Goal: Information Seeking & Learning: Learn about a topic

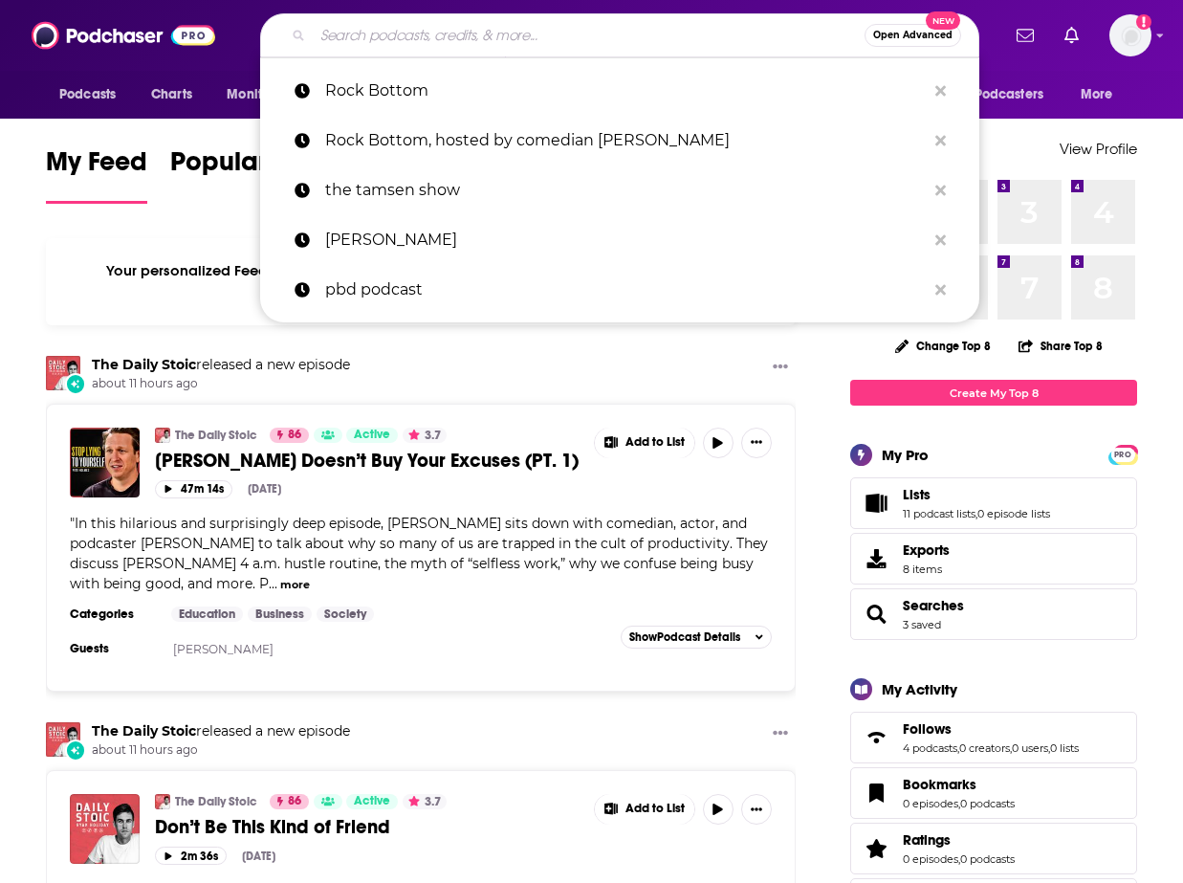
drag, startPoint x: 388, startPoint y: 39, endPoint x: 249, endPoint y: 232, distance: 238.3
click at [388, 39] on input "Search podcasts, credits, & more..." at bounding box center [589, 35] width 552 height 31
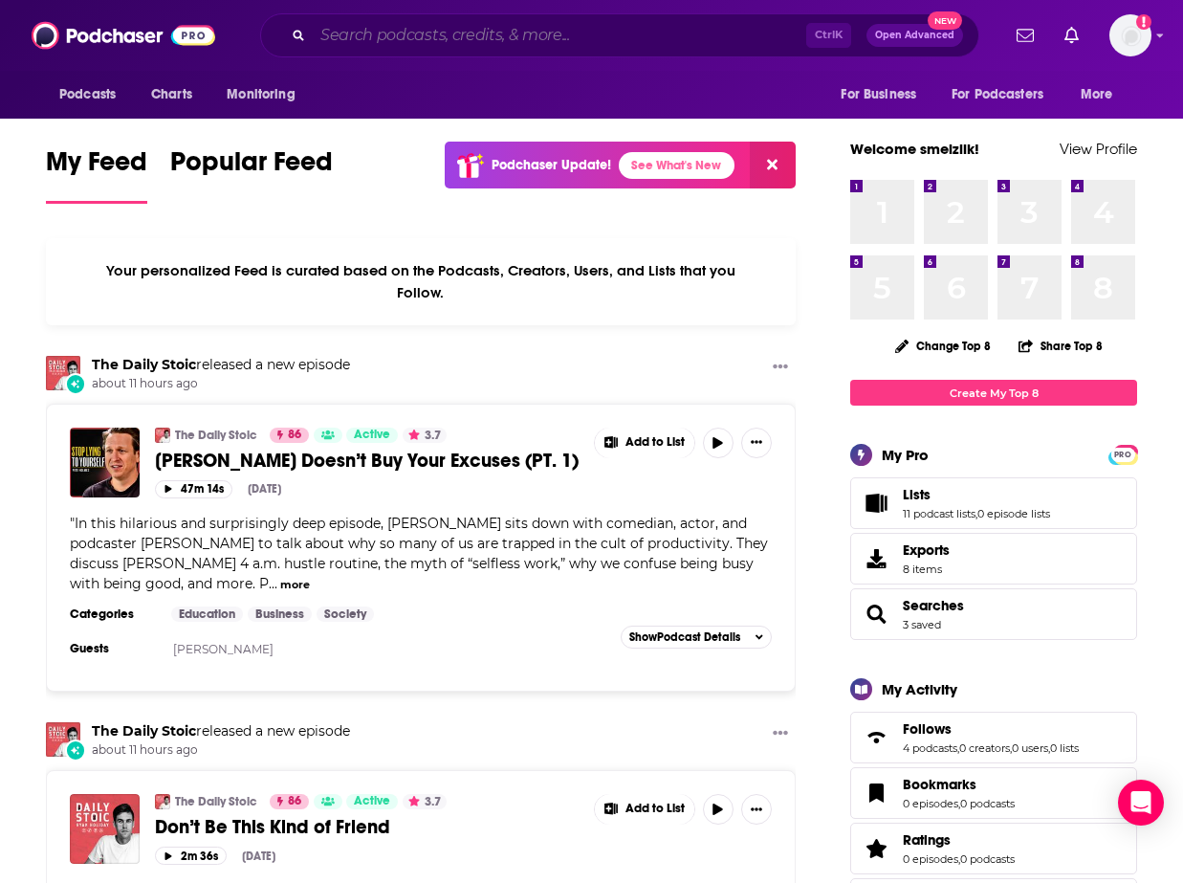
click at [585, 24] on input "Search podcasts, credits, & more..." at bounding box center [559, 35] width 493 height 31
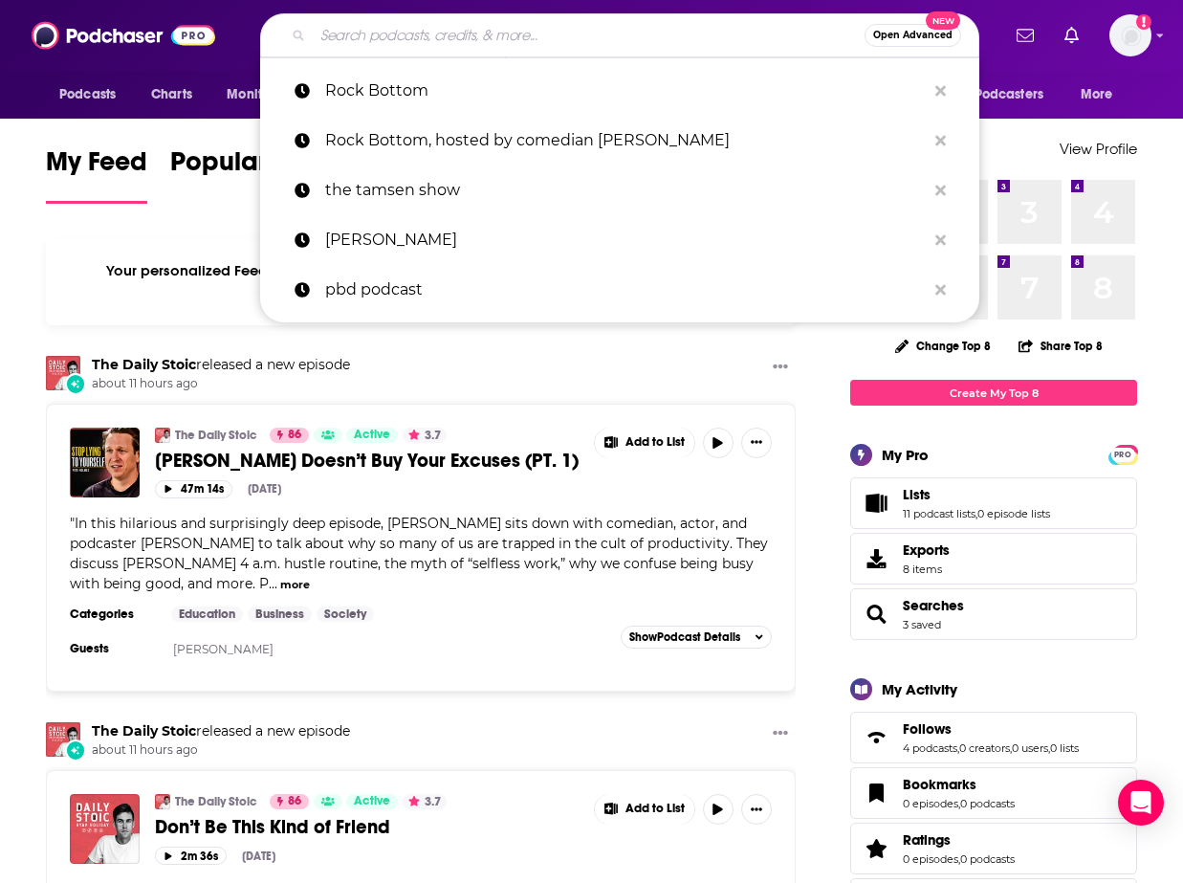
paste input "The Rejected Writers' Club"
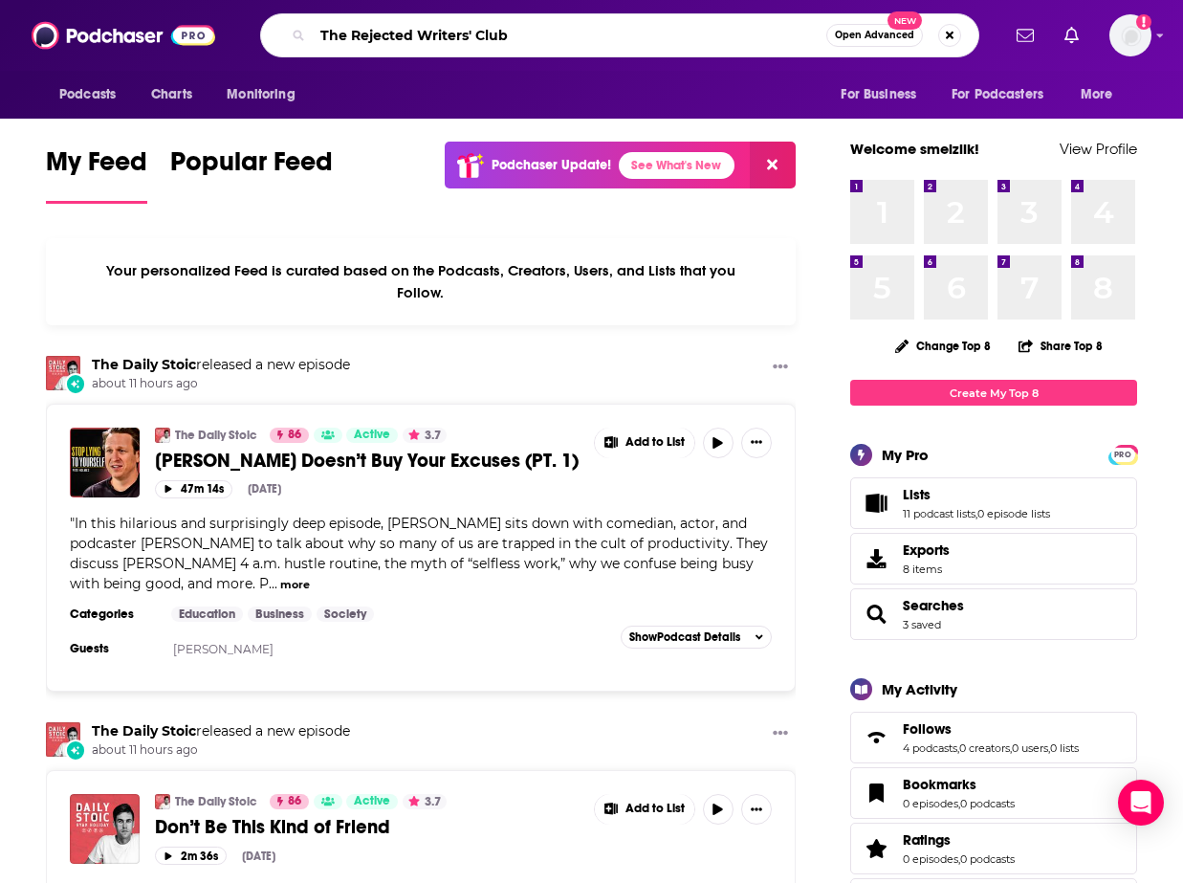
type input "The Rejected Writers' Club"
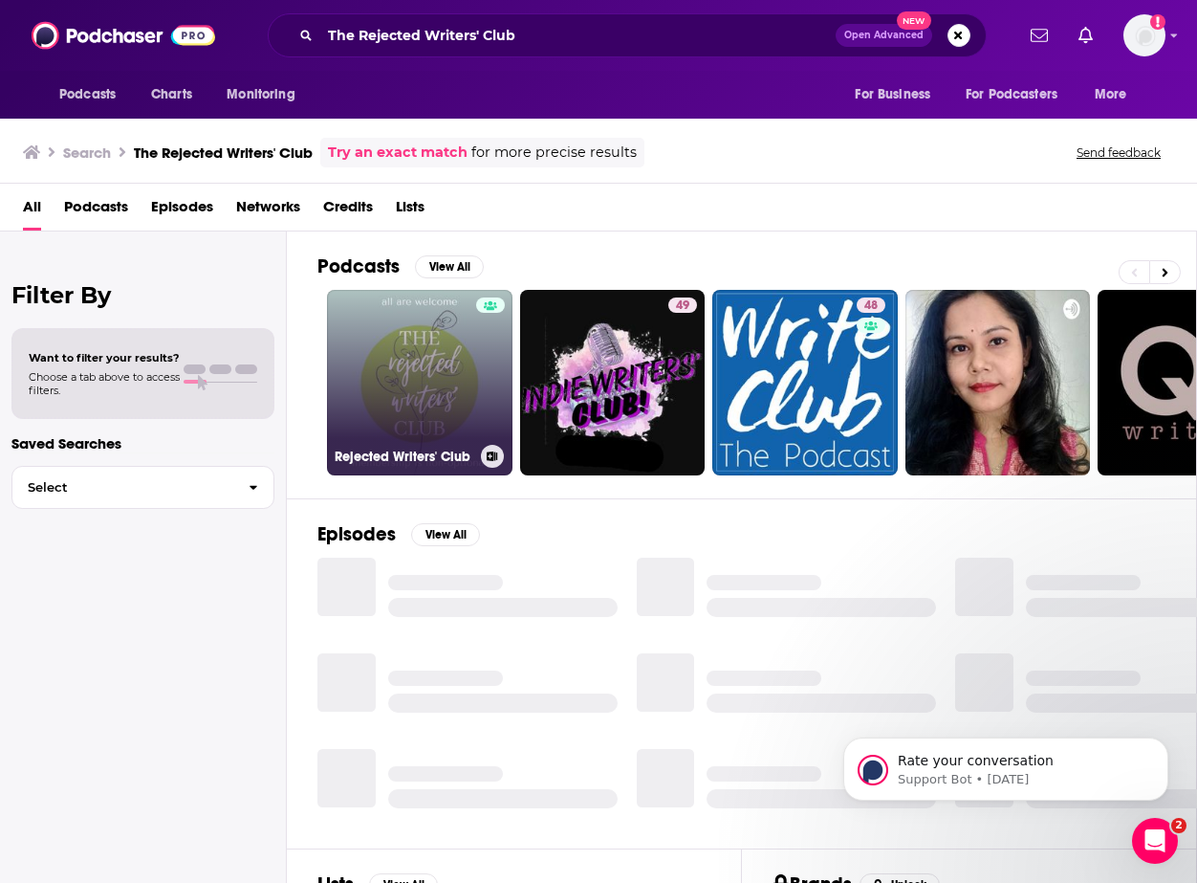
click at [428, 349] on link "Rejected Writers' Club" at bounding box center [420, 383] width 186 height 186
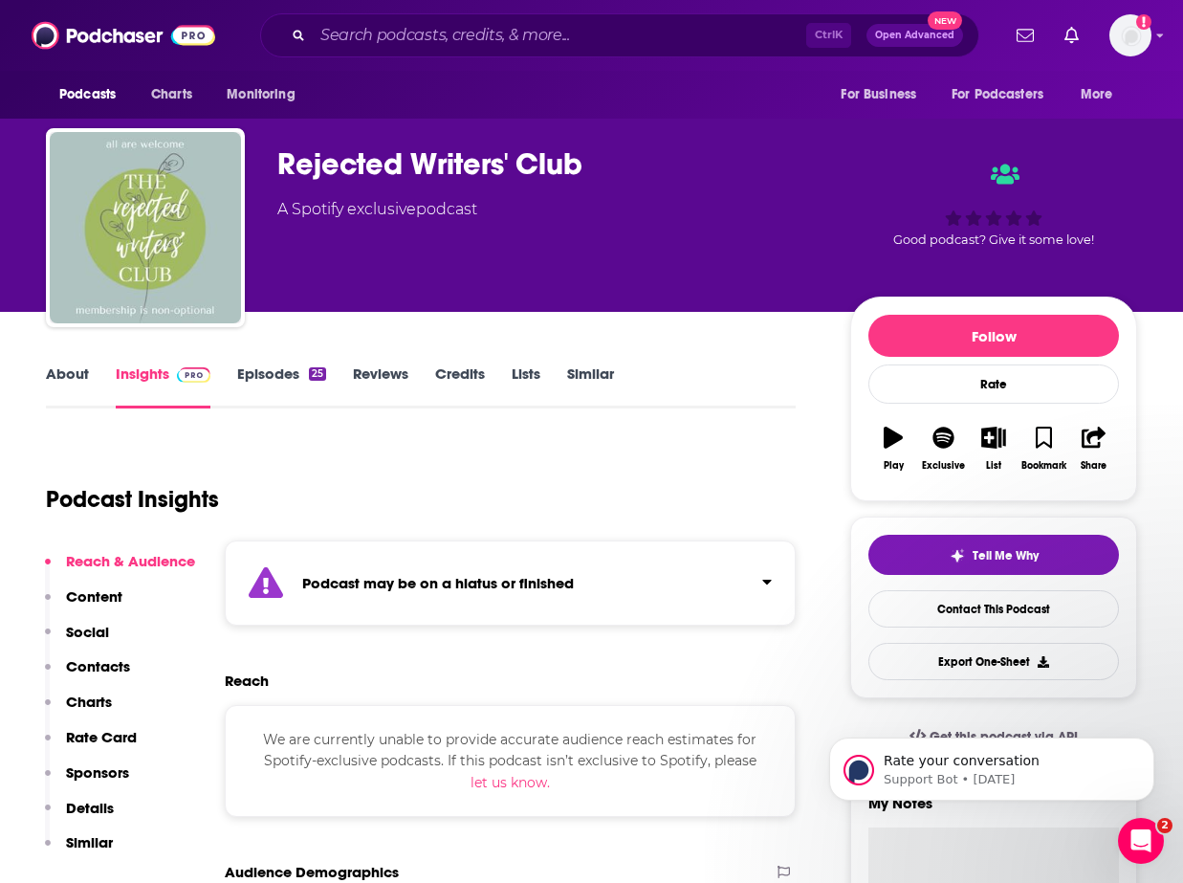
click at [270, 373] on link "Episodes 25" at bounding box center [281, 386] width 89 height 44
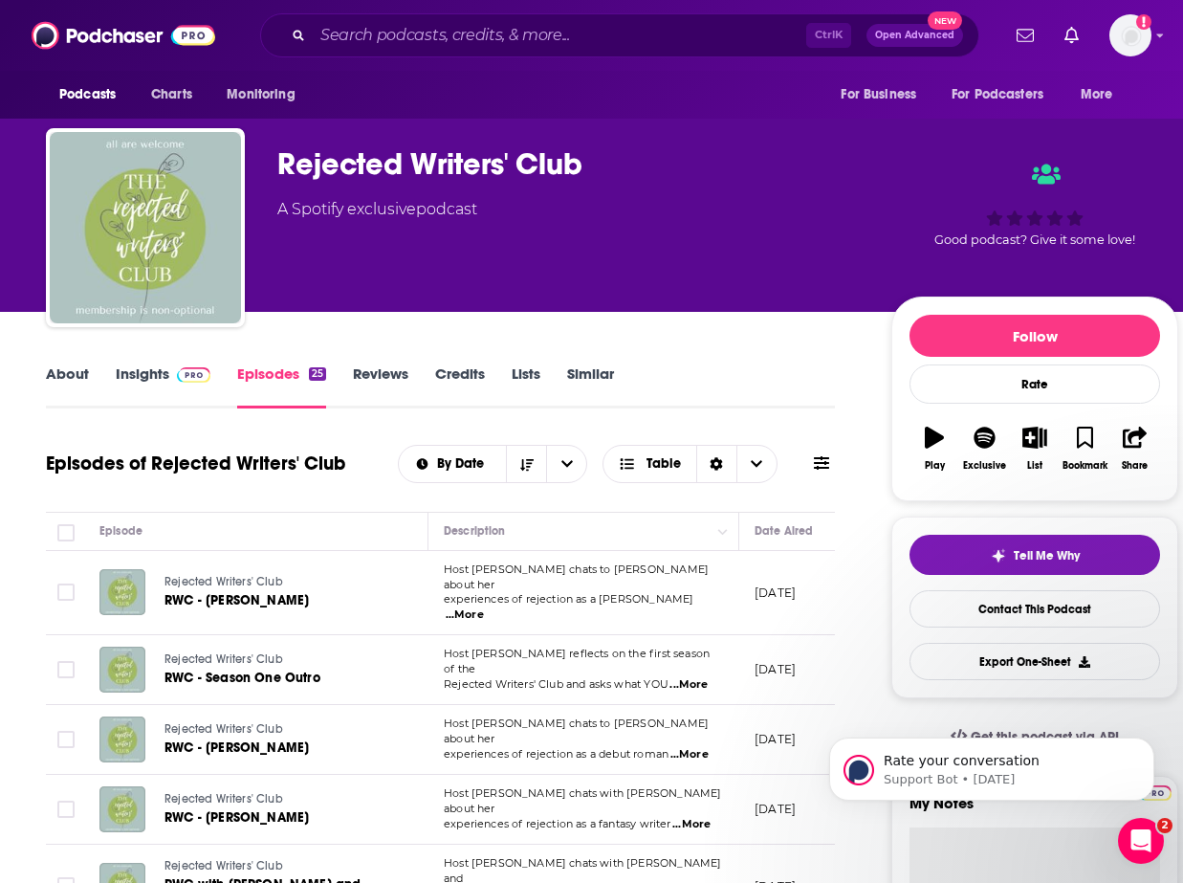
click at [169, 383] on link "Insights" at bounding box center [163, 386] width 95 height 44
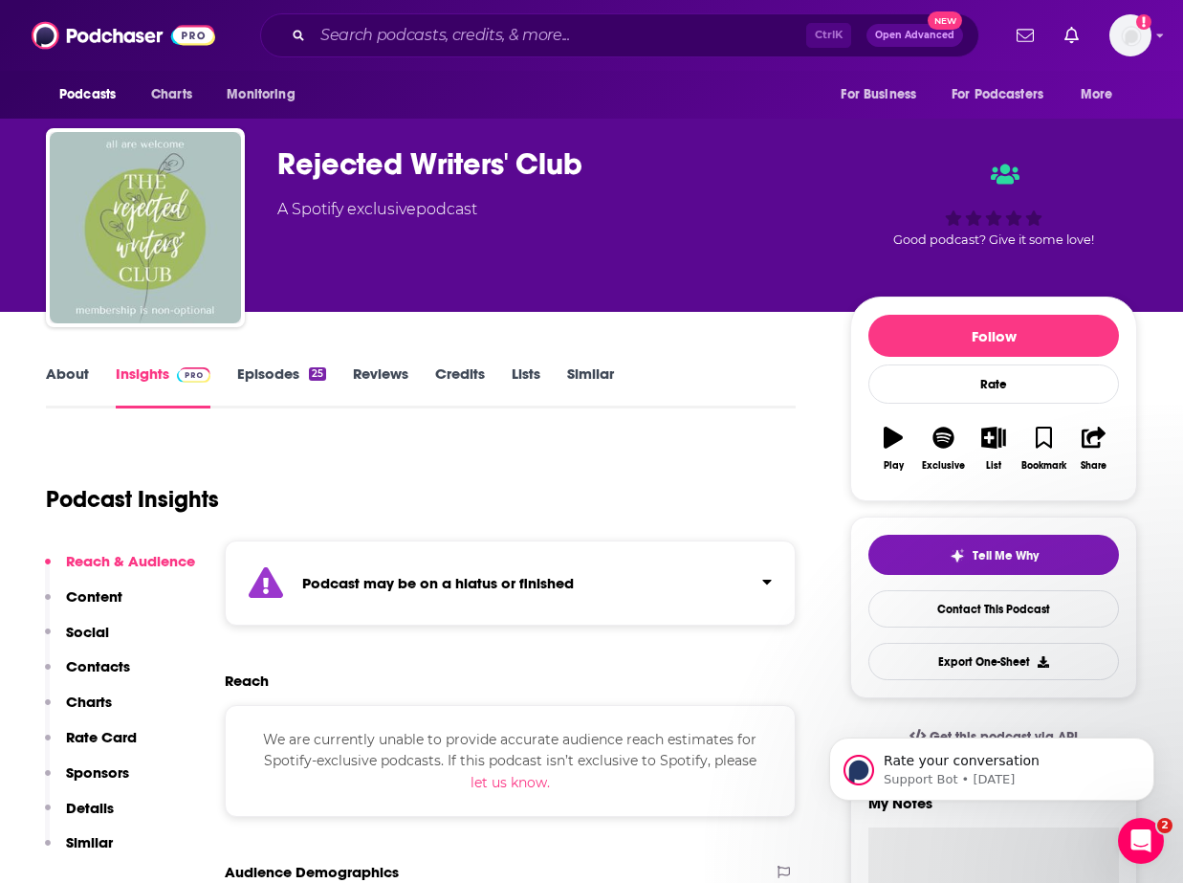
click at [752, 469] on div "Podcast Insights" at bounding box center [413, 488] width 734 height 98
click at [686, 384] on div "About Insights Episodes 25 Reviews Credits Lists Similar" at bounding box center [421, 384] width 750 height 47
